Goal: Task Accomplishment & Management: Complete application form

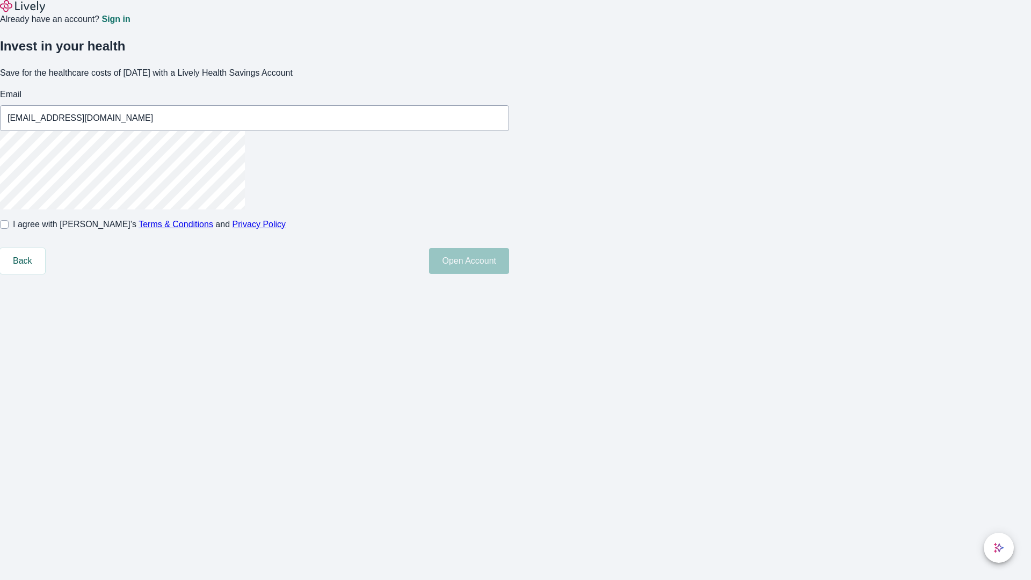
click at [9, 229] on input "I agree with Lively’s Terms & Conditions and Privacy Policy" at bounding box center [4, 224] width 9 height 9
checkbox input "true"
click at [509, 274] on button "Open Account" at bounding box center [469, 261] width 80 height 26
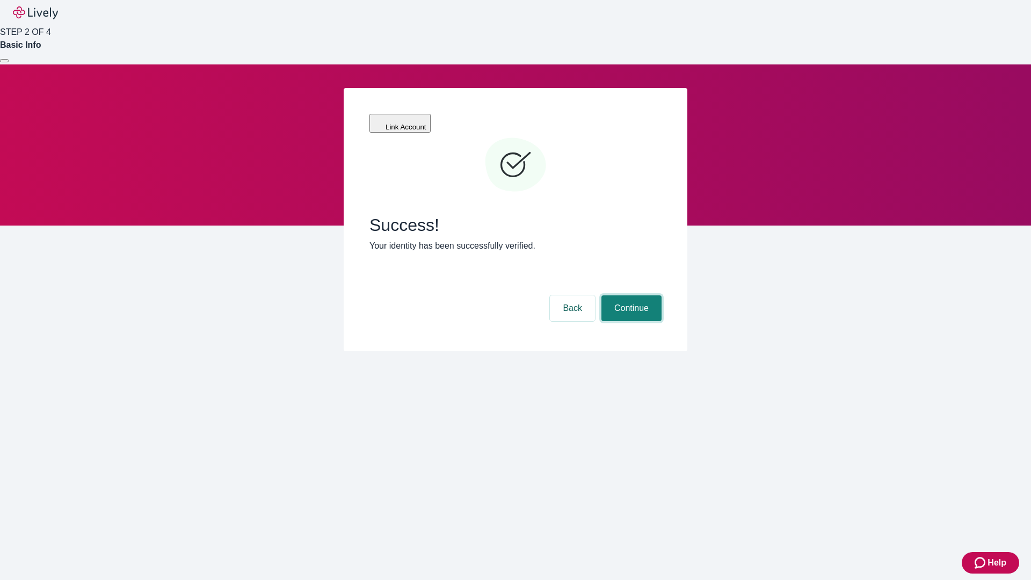
click at [630, 295] on button "Continue" at bounding box center [631, 308] width 60 height 26
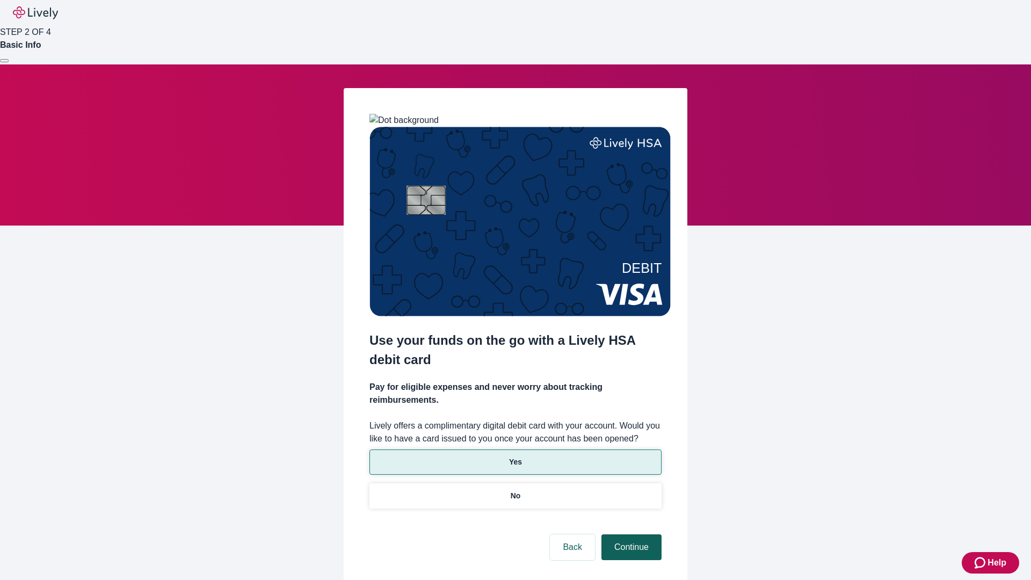
click at [515, 490] on p "No" at bounding box center [516, 495] width 10 height 11
click at [630, 534] on button "Continue" at bounding box center [631, 547] width 60 height 26
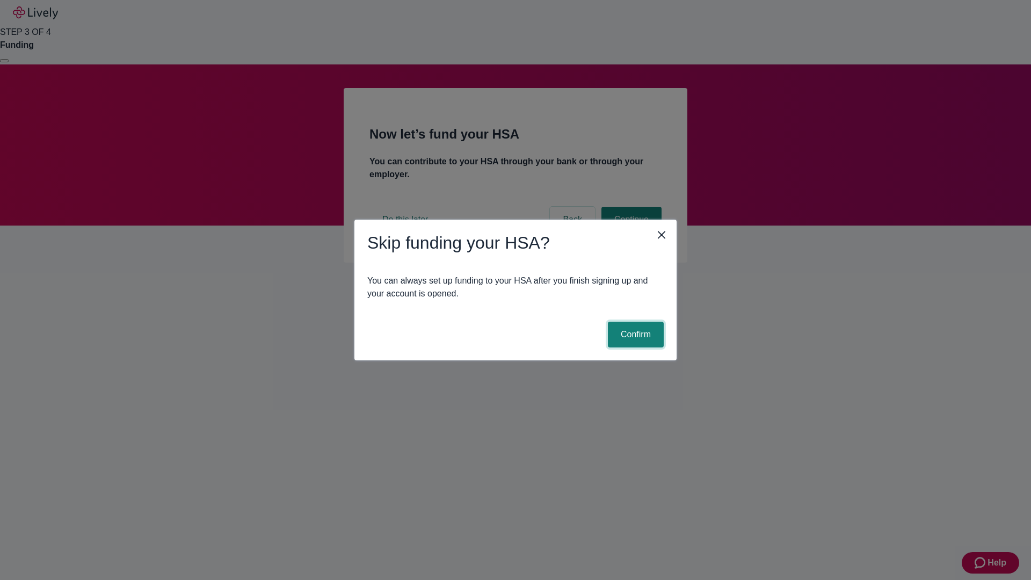
click at [634, 335] on button "Confirm" at bounding box center [636, 335] width 56 height 26
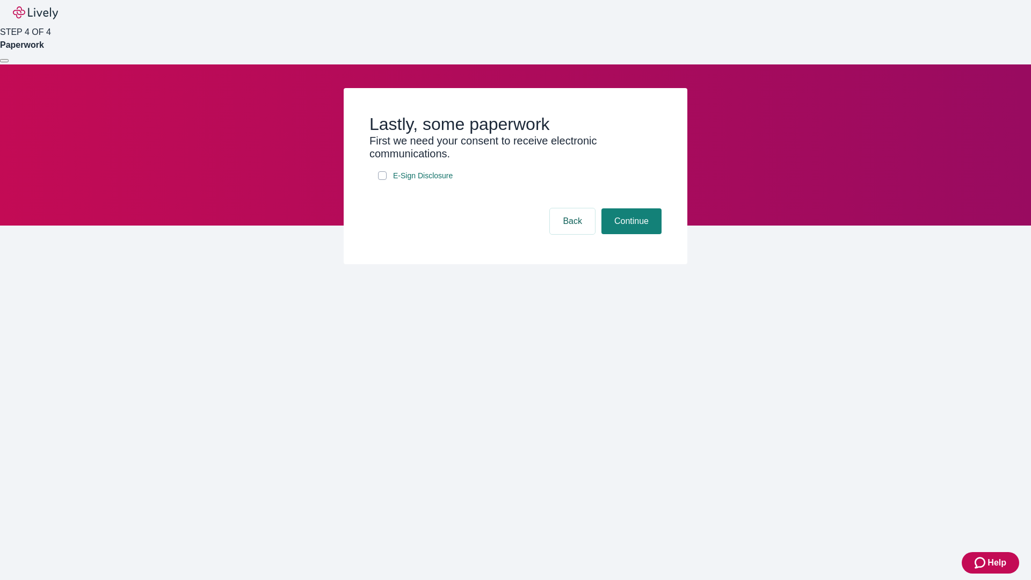
click at [382, 180] on input "E-Sign Disclosure" at bounding box center [382, 175] width 9 height 9
checkbox input "true"
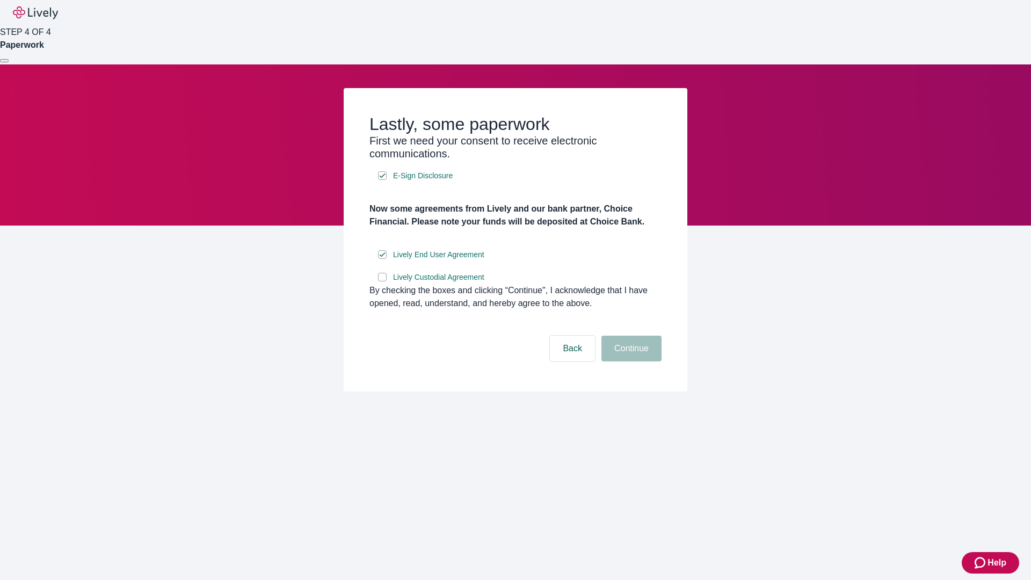
click at [382, 281] on input "Lively Custodial Agreement" at bounding box center [382, 277] width 9 height 9
checkbox input "true"
click at [630, 361] on button "Continue" at bounding box center [631, 349] width 60 height 26
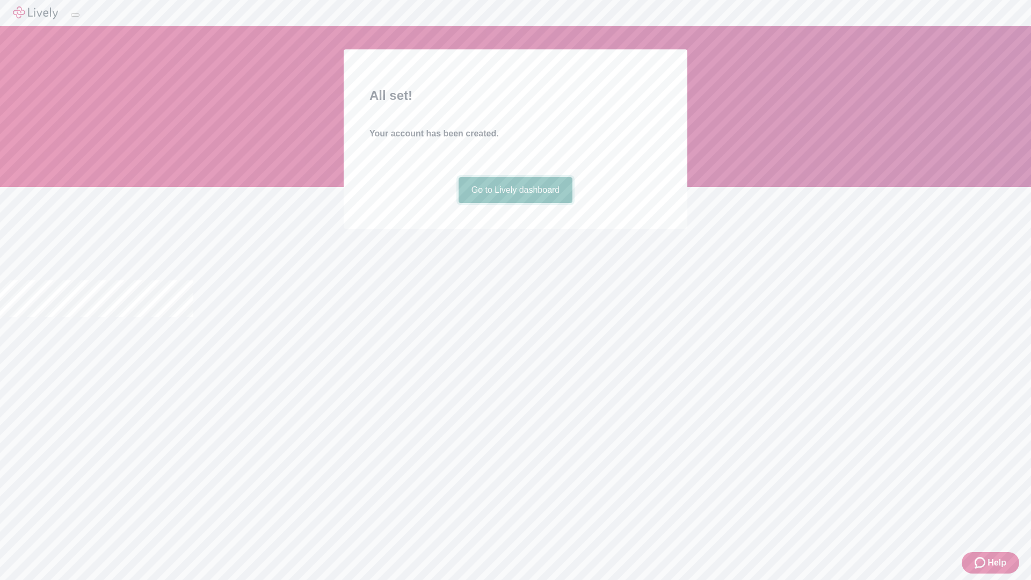
click at [515, 203] on link "Go to Lively dashboard" at bounding box center [516, 190] width 114 height 26
